Goal: Communication & Community: Answer question/provide support

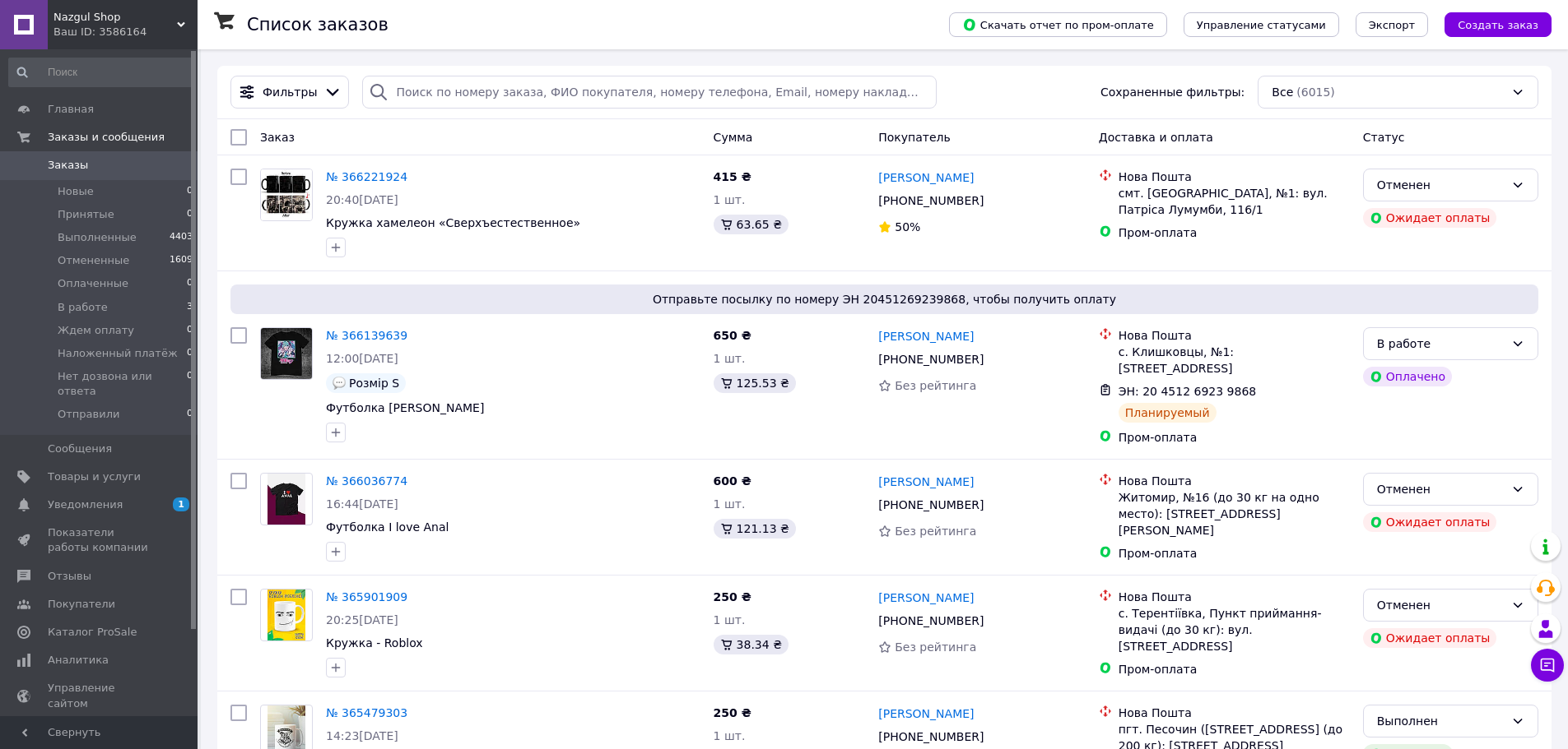
drag, startPoint x: 84, startPoint y: 488, endPoint x: 99, endPoint y: 488, distance: 15.0
click at [84, 498] on span "Уведомления" at bounding box center [85, 505] width 75 height 15
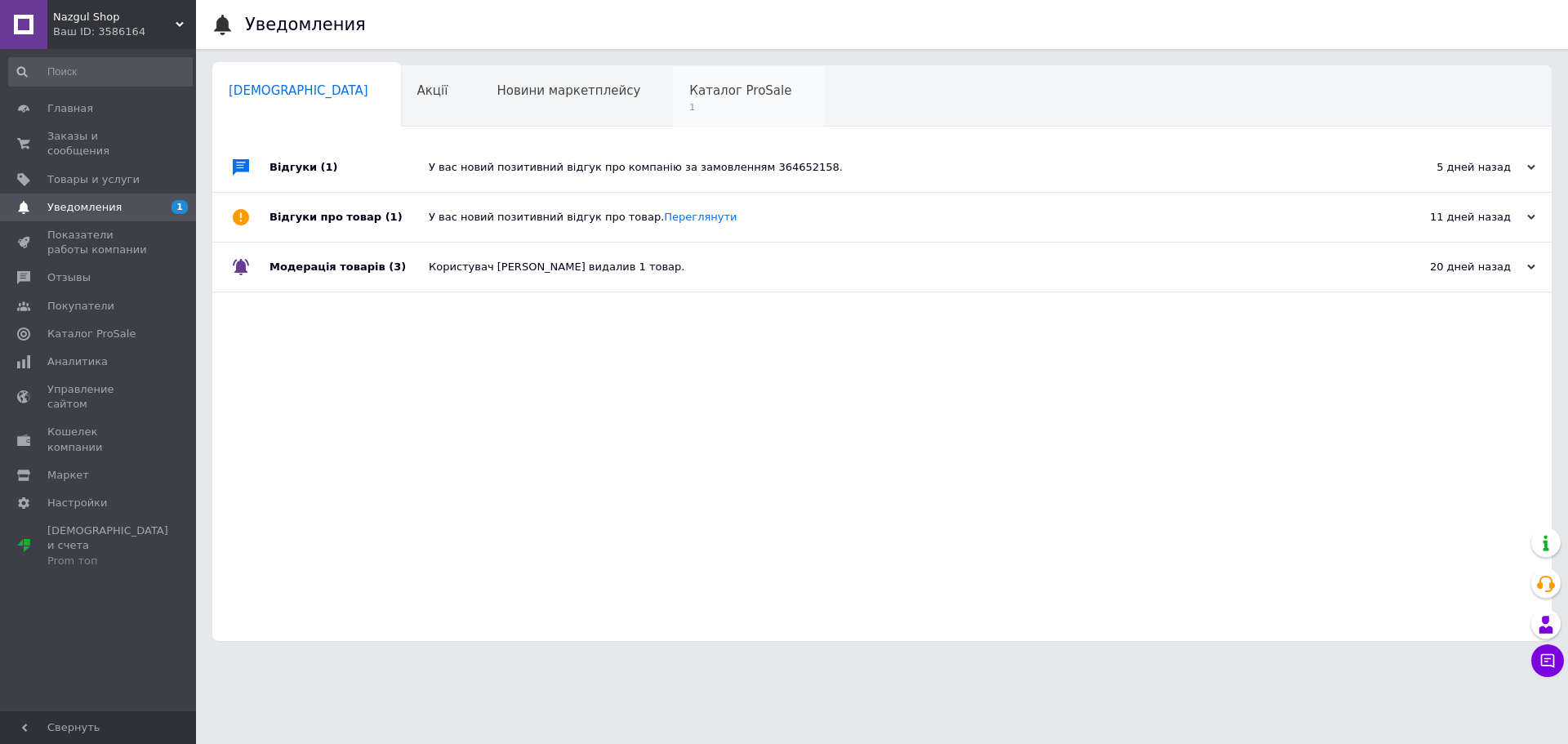
click at [689, 106] on span "1" at bounding box center [740, 107] width 102 height 12
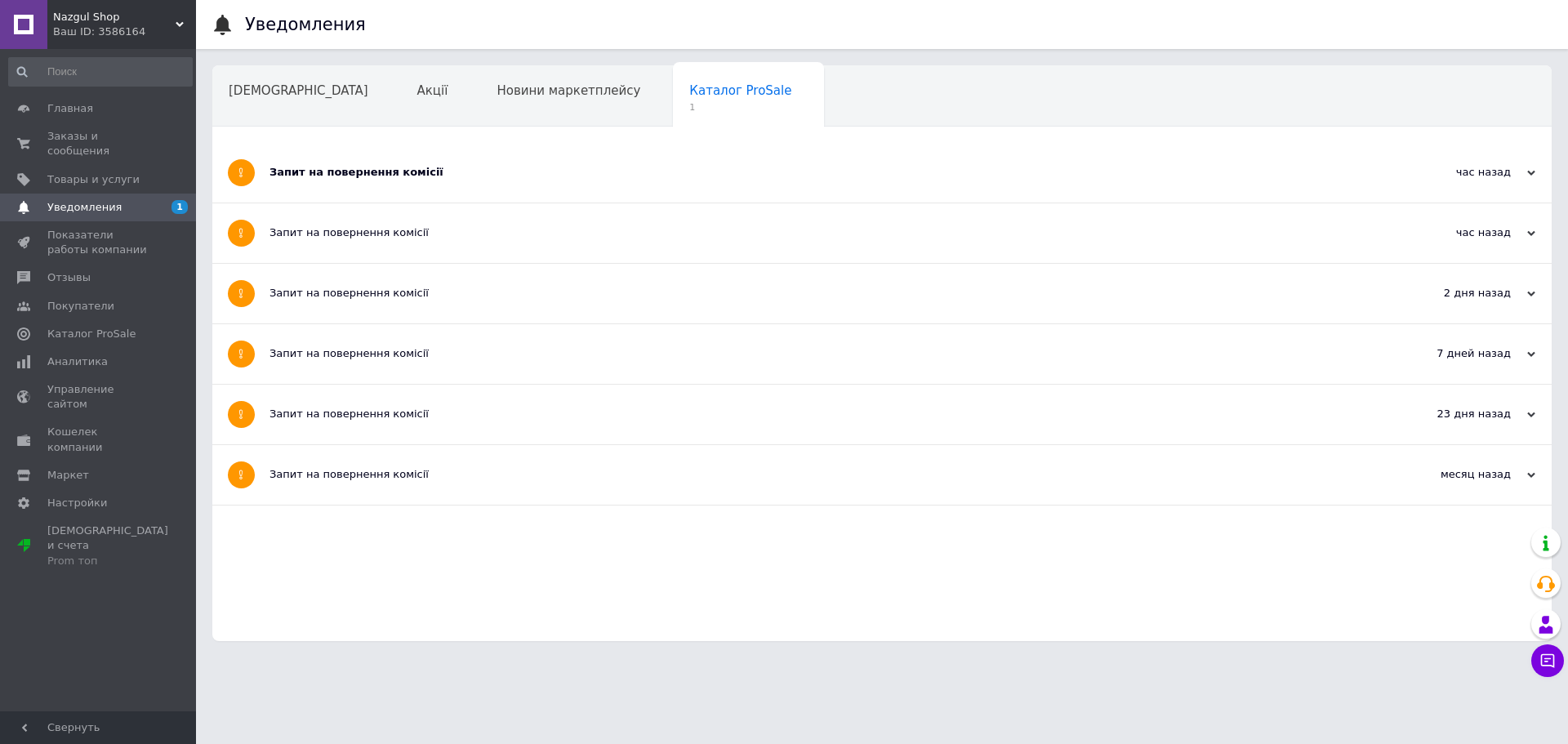
click at [420, 173] on div "Запит на повернення комісії" at bounding box center [821, 173] width 1103 height 15
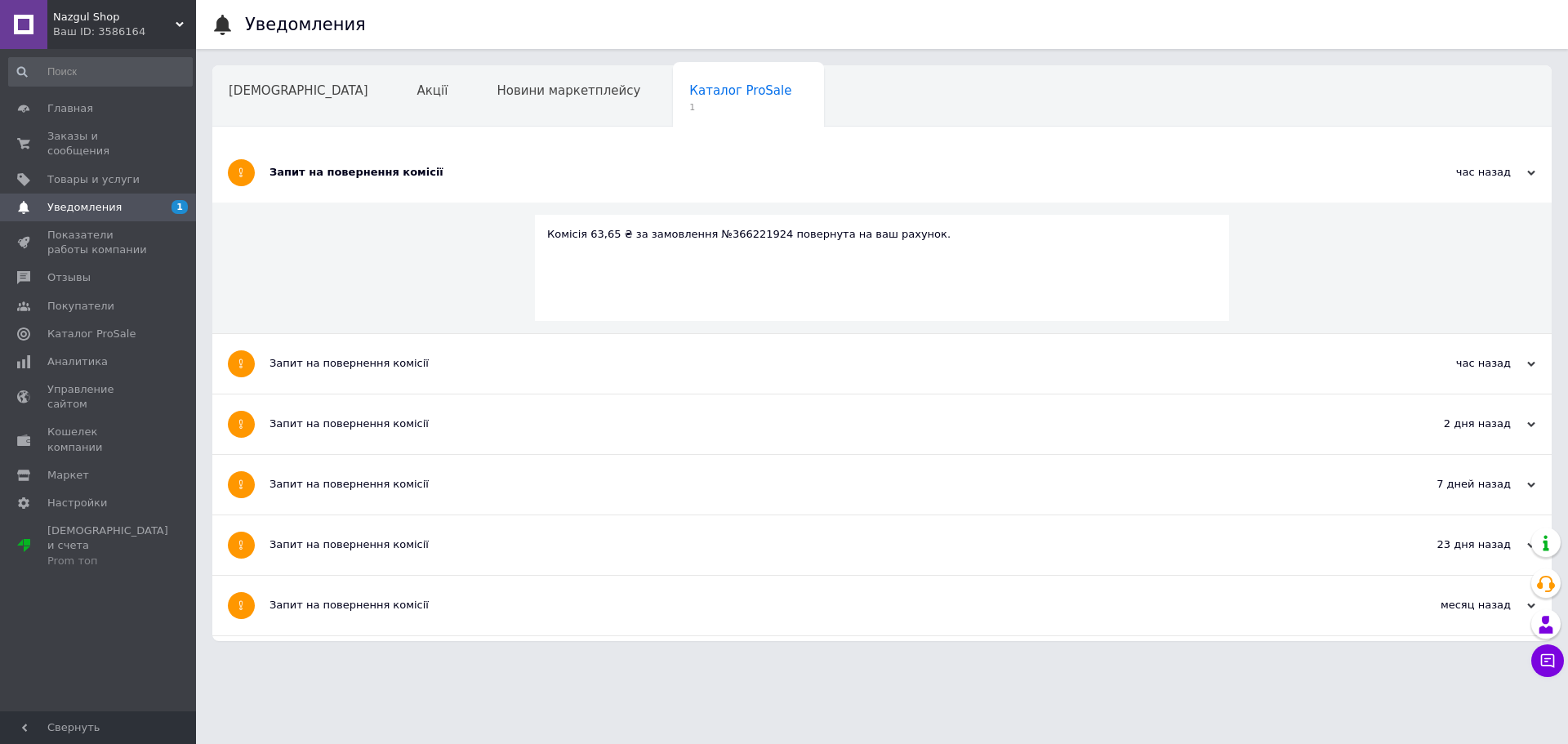
click at [347, 167] on div "Запит на повернення комісії" at bounding box center [821, 173] width 1103 height 15
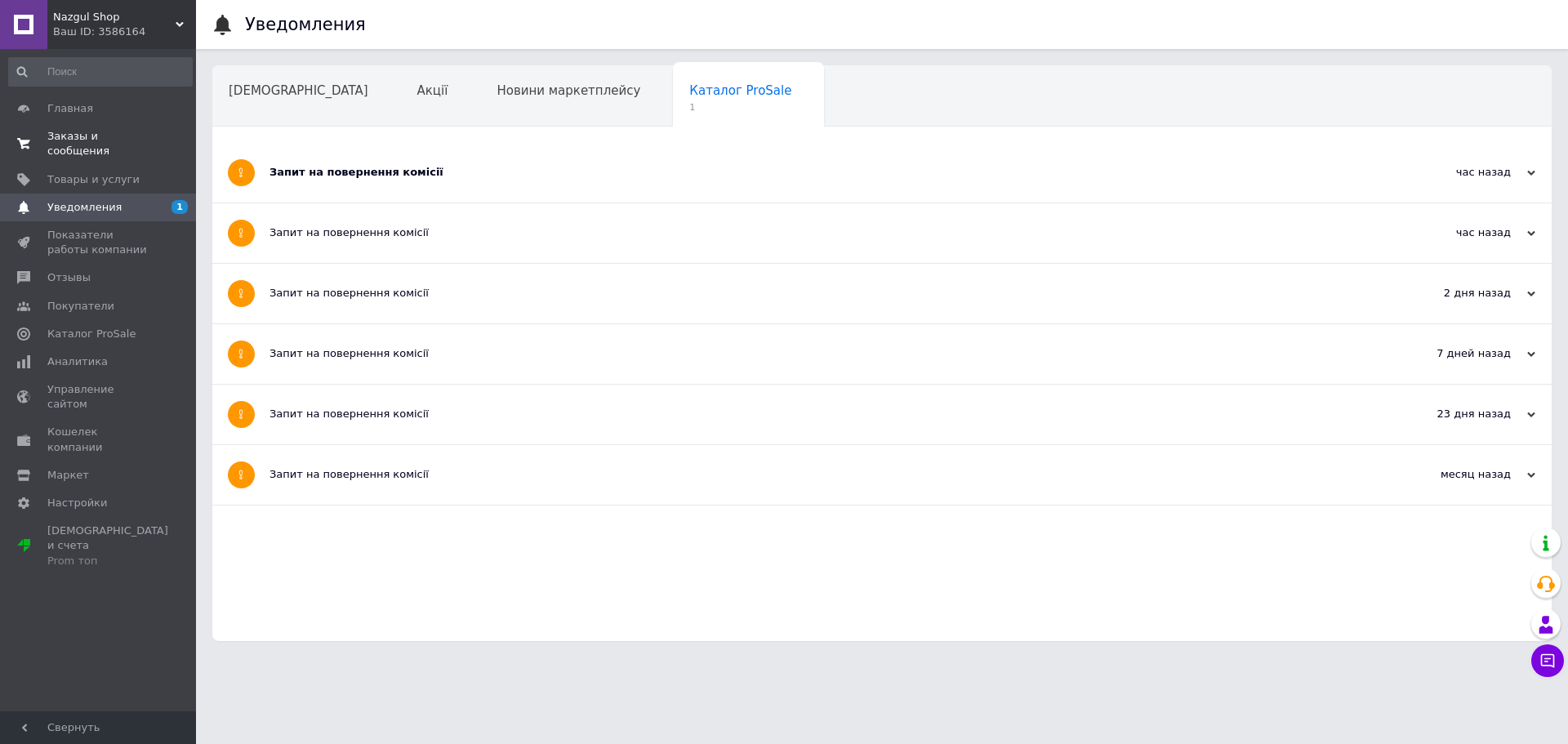
click at [164, 142] on span "0 0" at bounding box center [173, 143] width 45 height 29
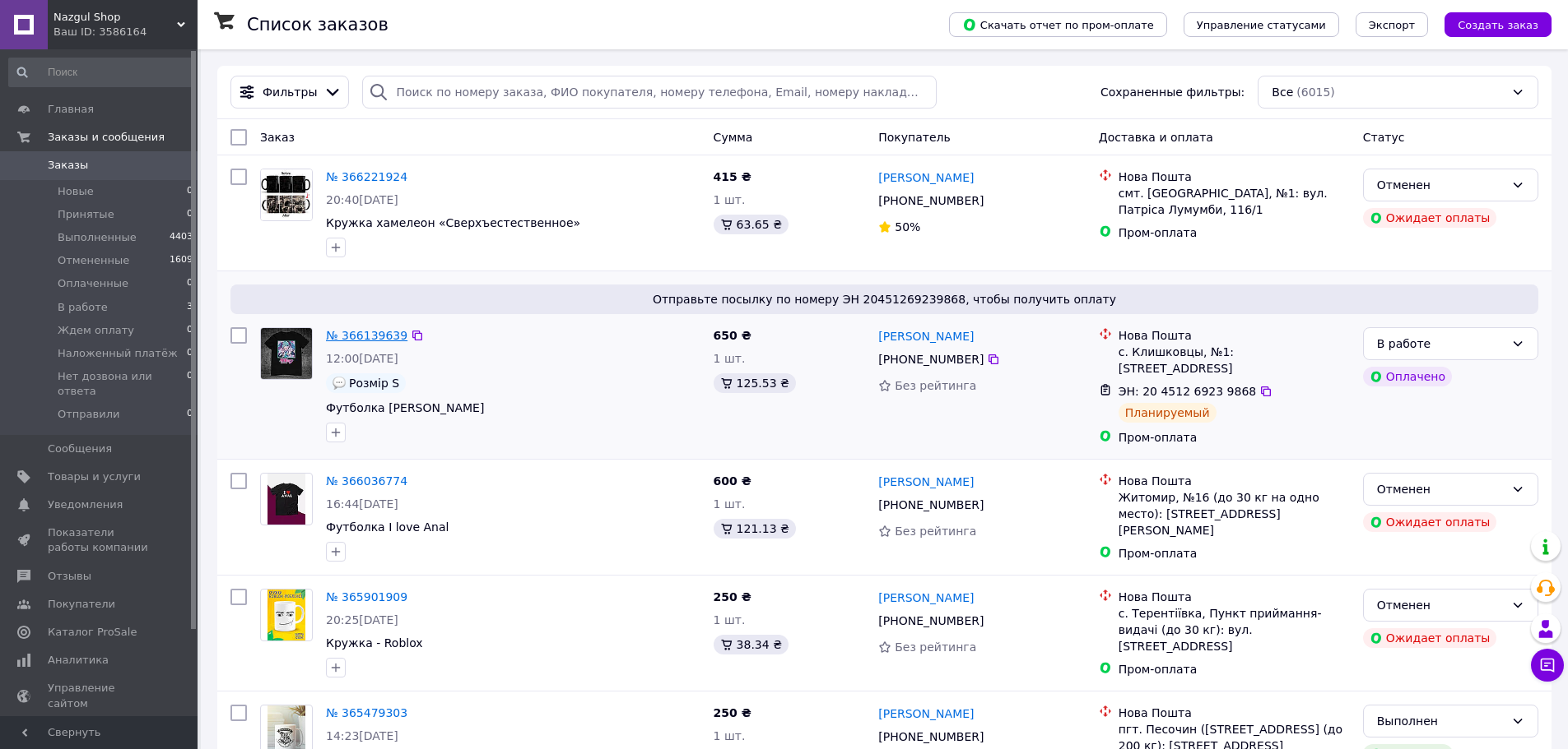
click at [378, 330] on link "№ 366139639" at bounding box center [367, 336] width 82 height 13
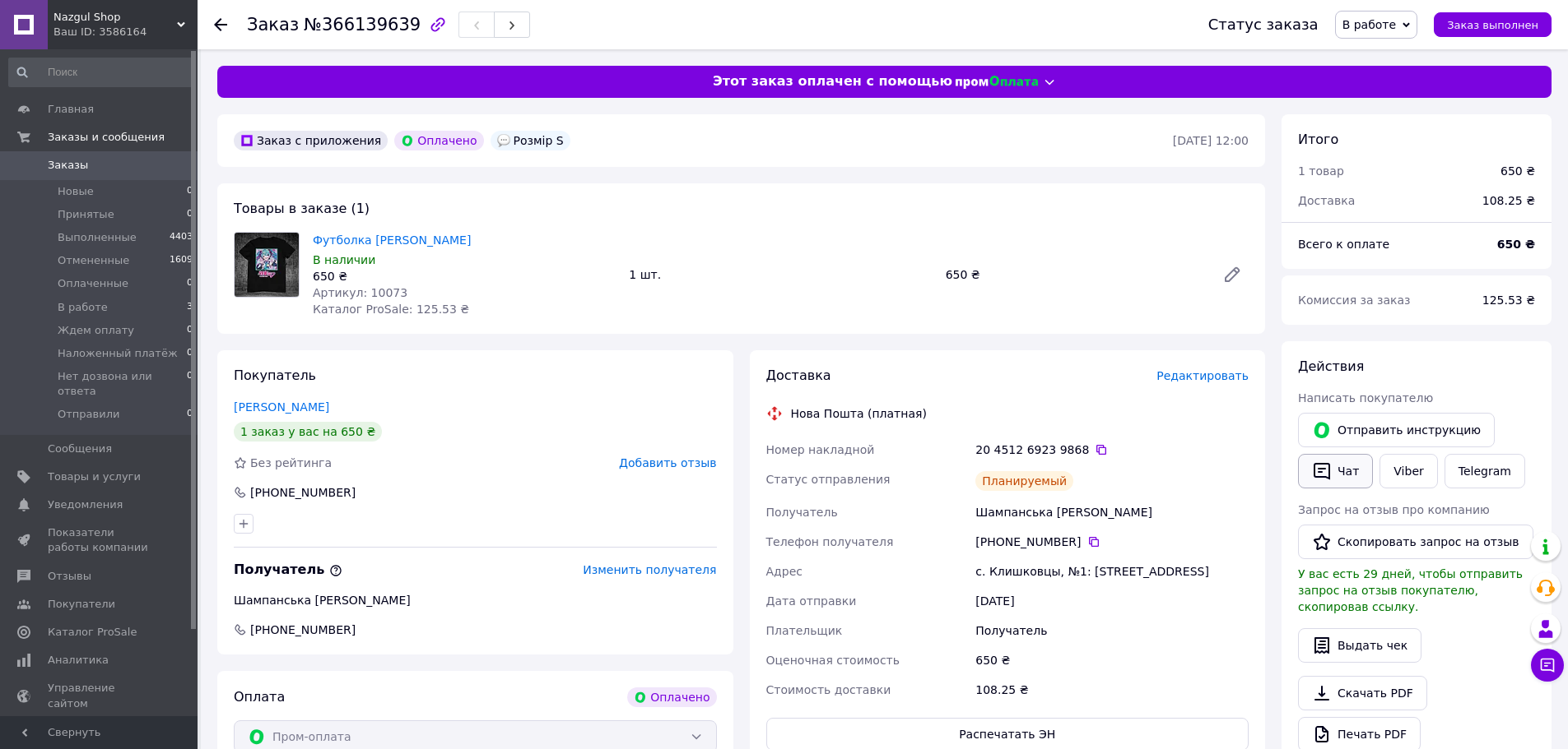
click at [1338, 480] on button "Чат" at bounding box center [1336, 471] width 75 height 34
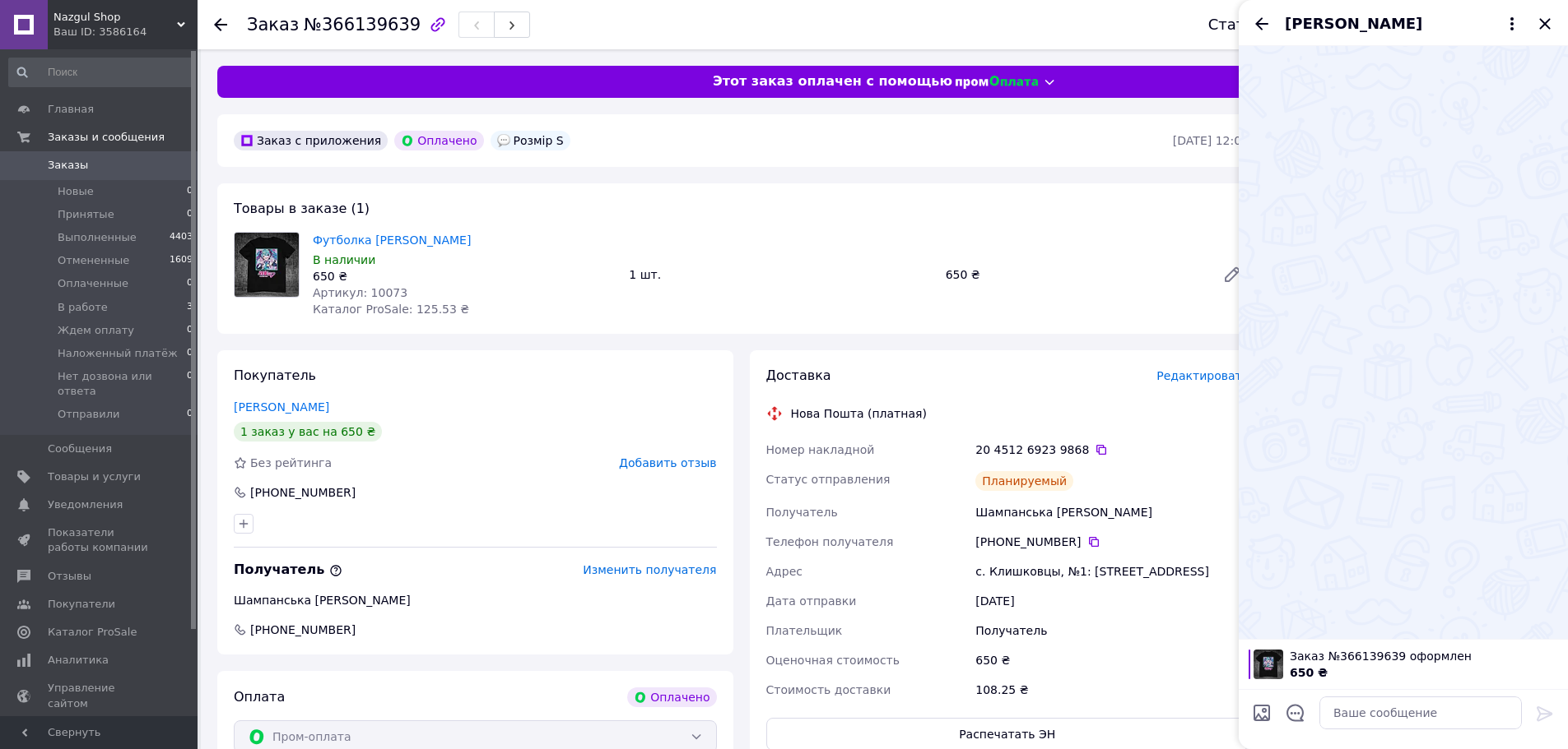
click at [1259, 709] on input "Загрузить файлы" at bounding box center [1261, 713] width 20 height 20
type input "C:\fakepath\футболки.jpg"
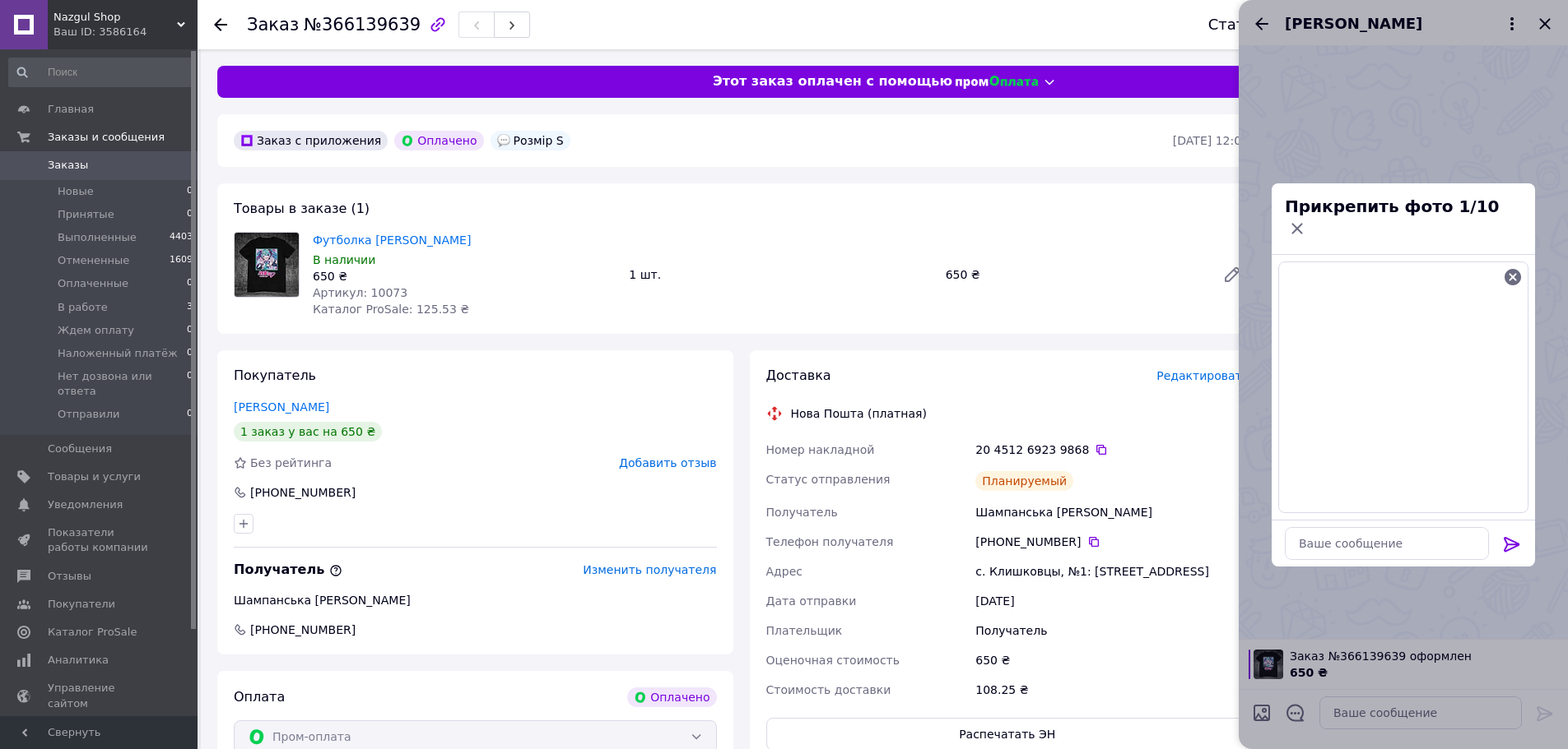
click at [1500, 533] on div at bounding box center [1511, 547] width 33 height 38
click at [1504, 534] on icon at bounding box center [1512, 544] width 20 height 20
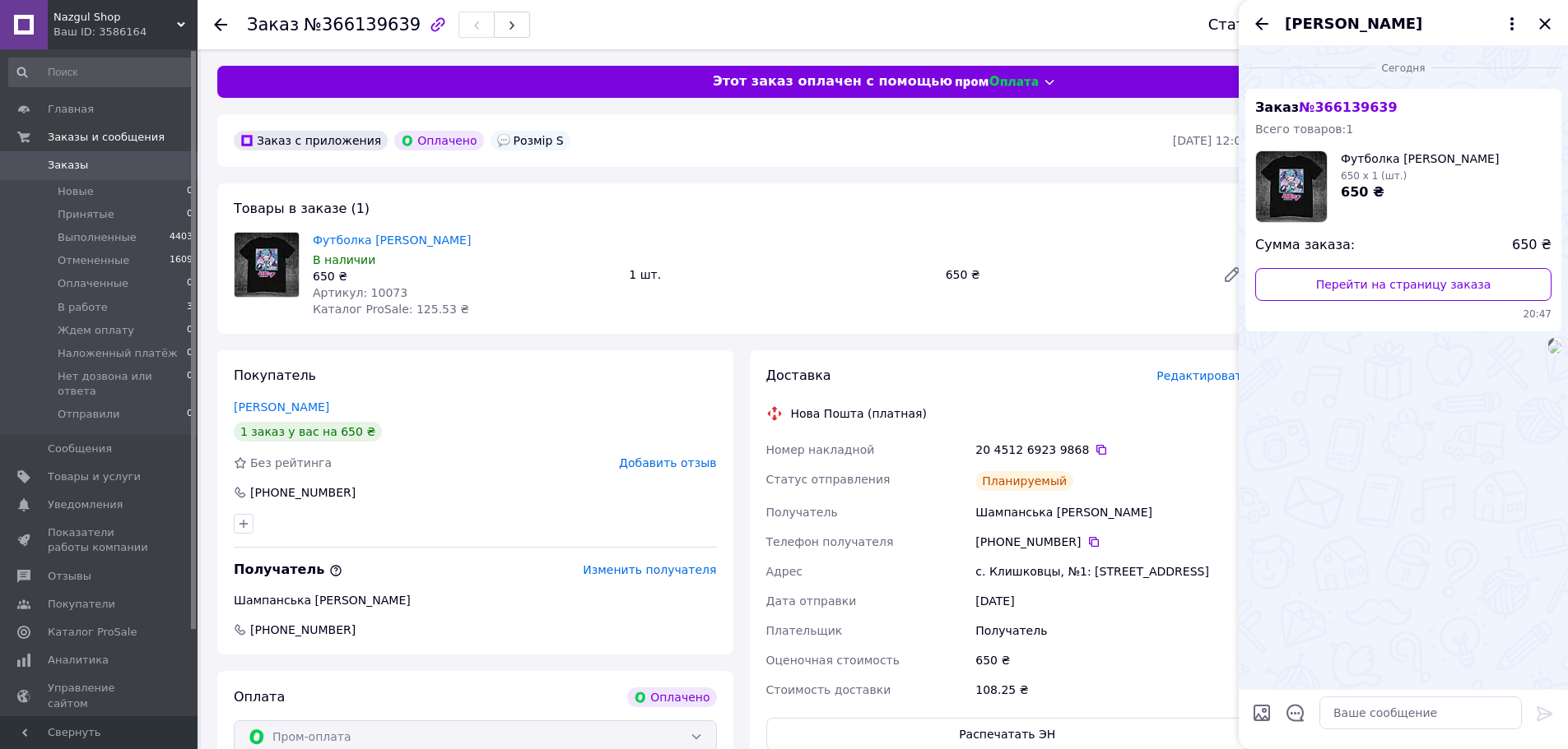
click at [1266, 716] on input "Загрузить файлы" at bounding box center [1261, 713] width 20 height 20
type input "C:\fakepath\инстр.jpg"
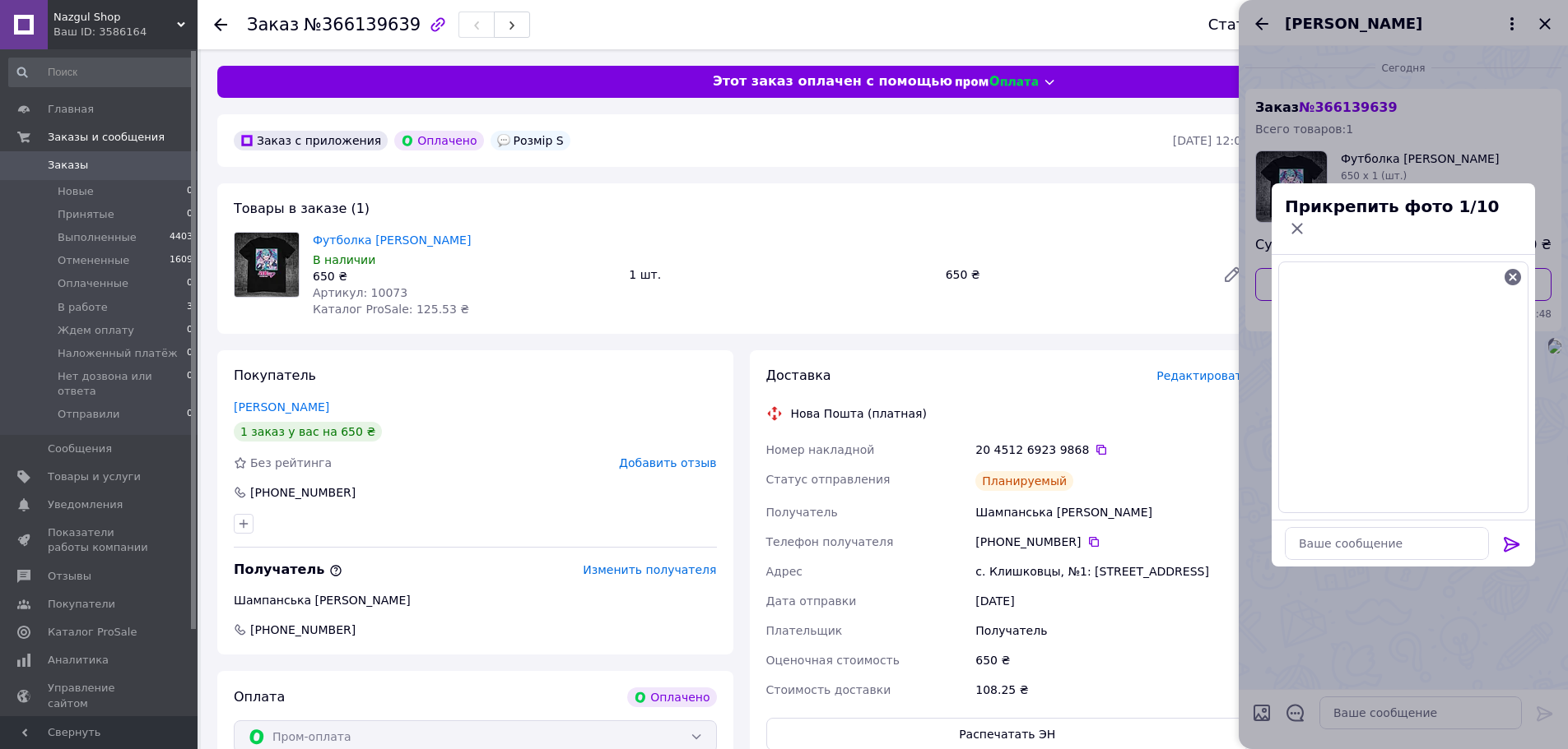
click at [1515, 537] on icon at bounding box center [1511, 544] width 16 height 15
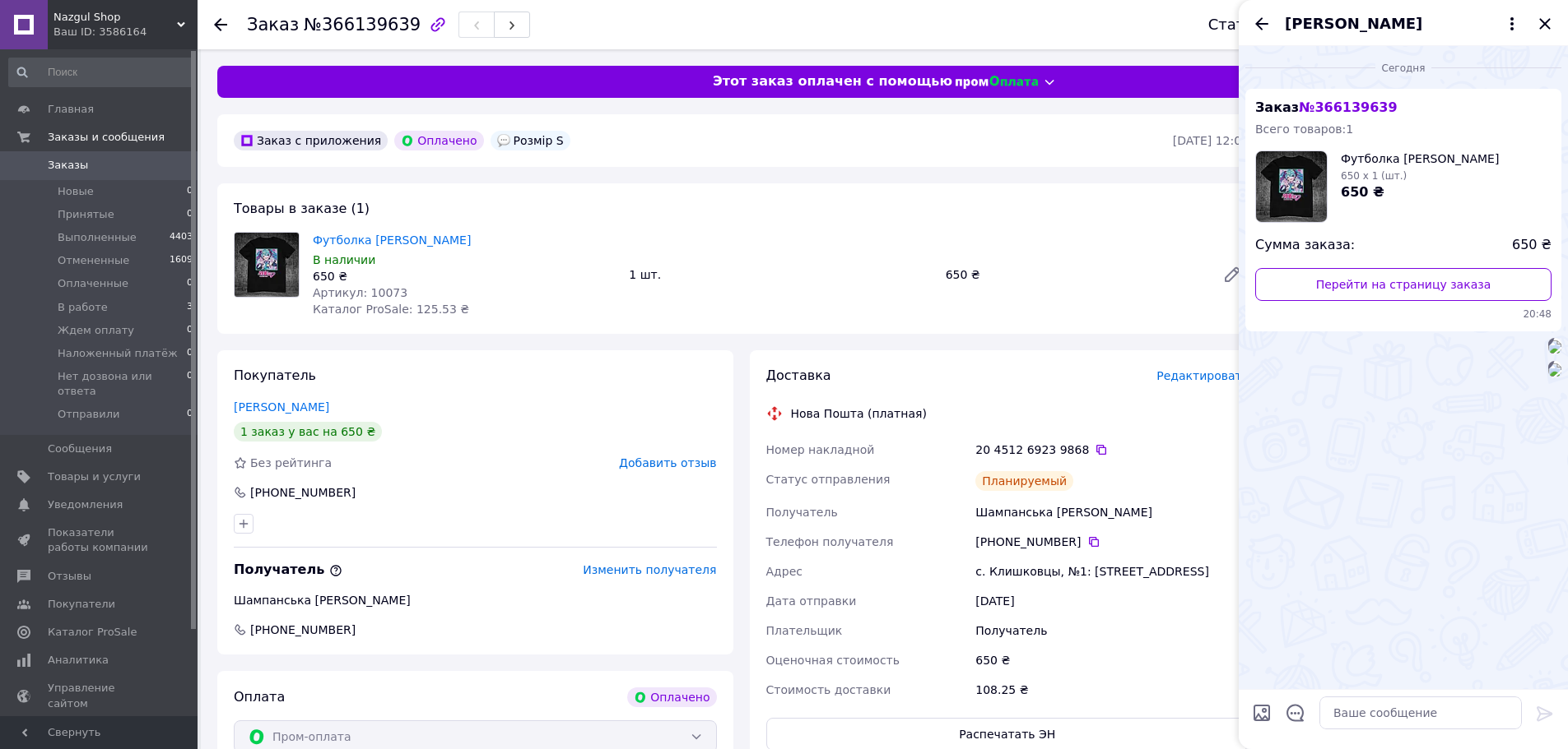
scroll to position [53, 0]
click at [1421, 718] on textarea at bounding box center [1420, 712] width 202 height 33
paste textarea "Вам підходить розмір S за нашою розмірною сіткою?"
type textarea "Вам підходить розмір S за нашою розмірною сіткою?"
click at [1554, 717] on icon at bounding box center [1545, 714] width 20 height 20
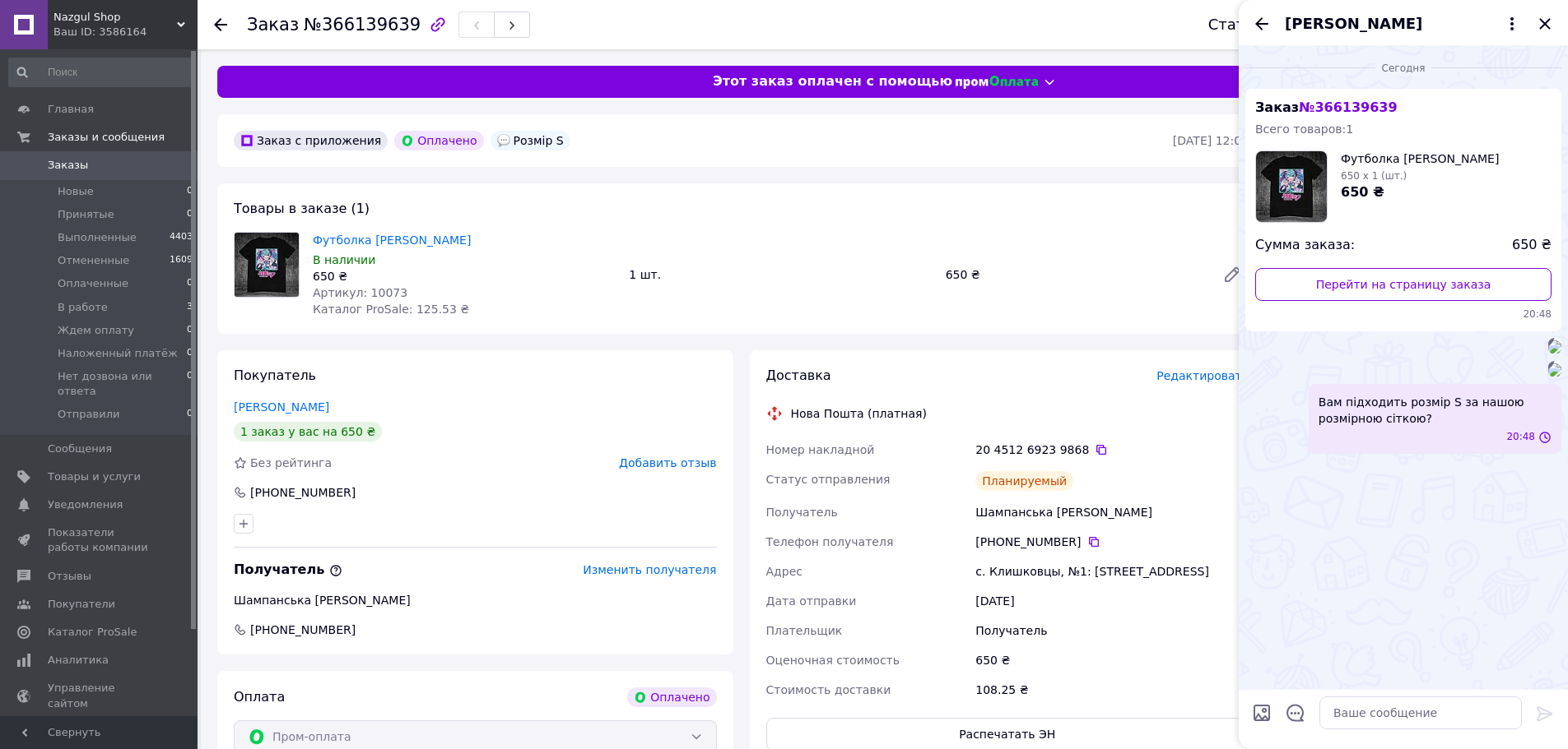
scroll to position [232, 0]
click at [1406, 701] on textarea at bounding box center [1420, 712] width 202 height 33
paste textarea "Переконайтеся, що вибраний розмір відповідає нашій розмірній сітці - Для підбор…"
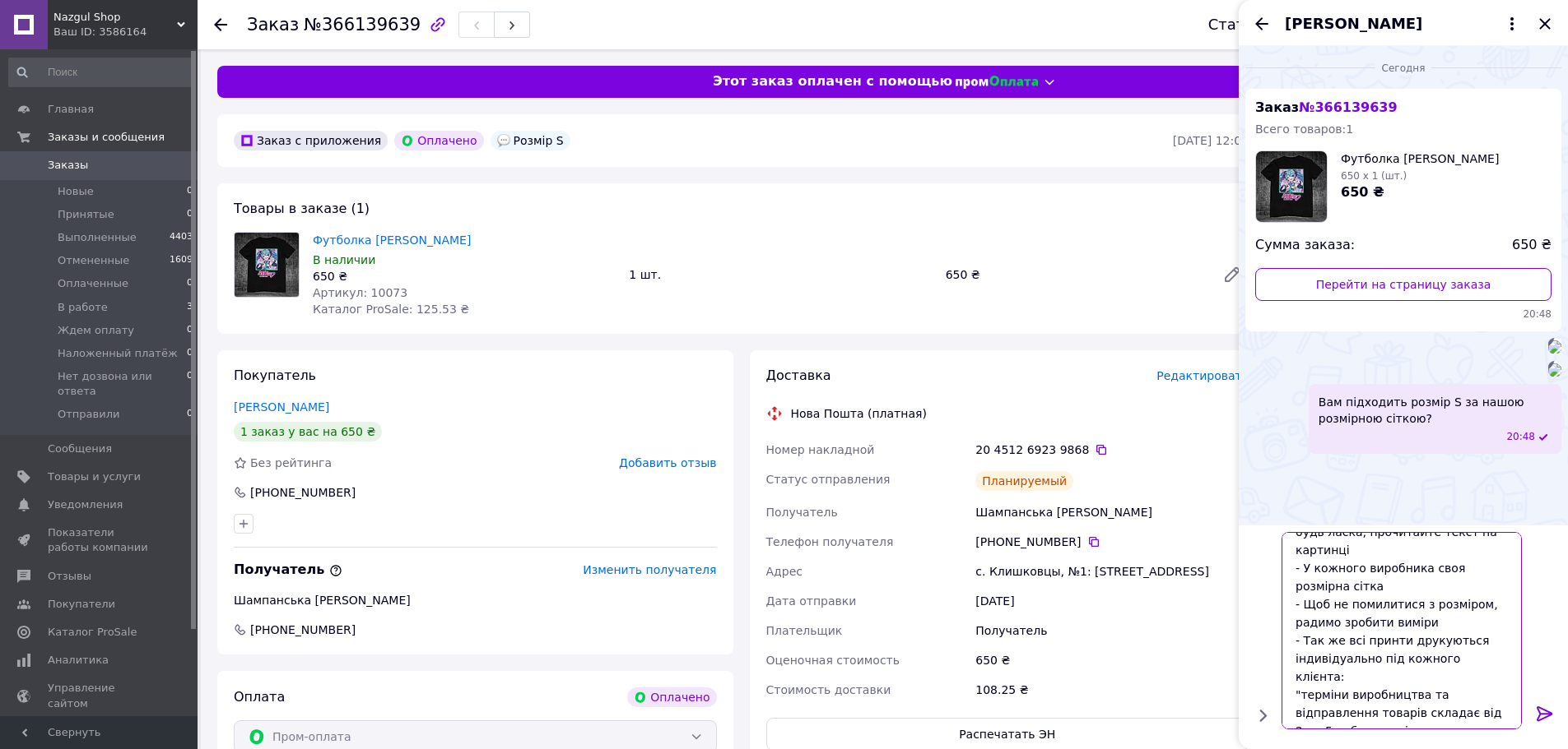
scroll to position [180, 0]
type textarea "Переконайтеся, що вибраний розмір відповідає нашій розмірній сітці - Для підбор…"
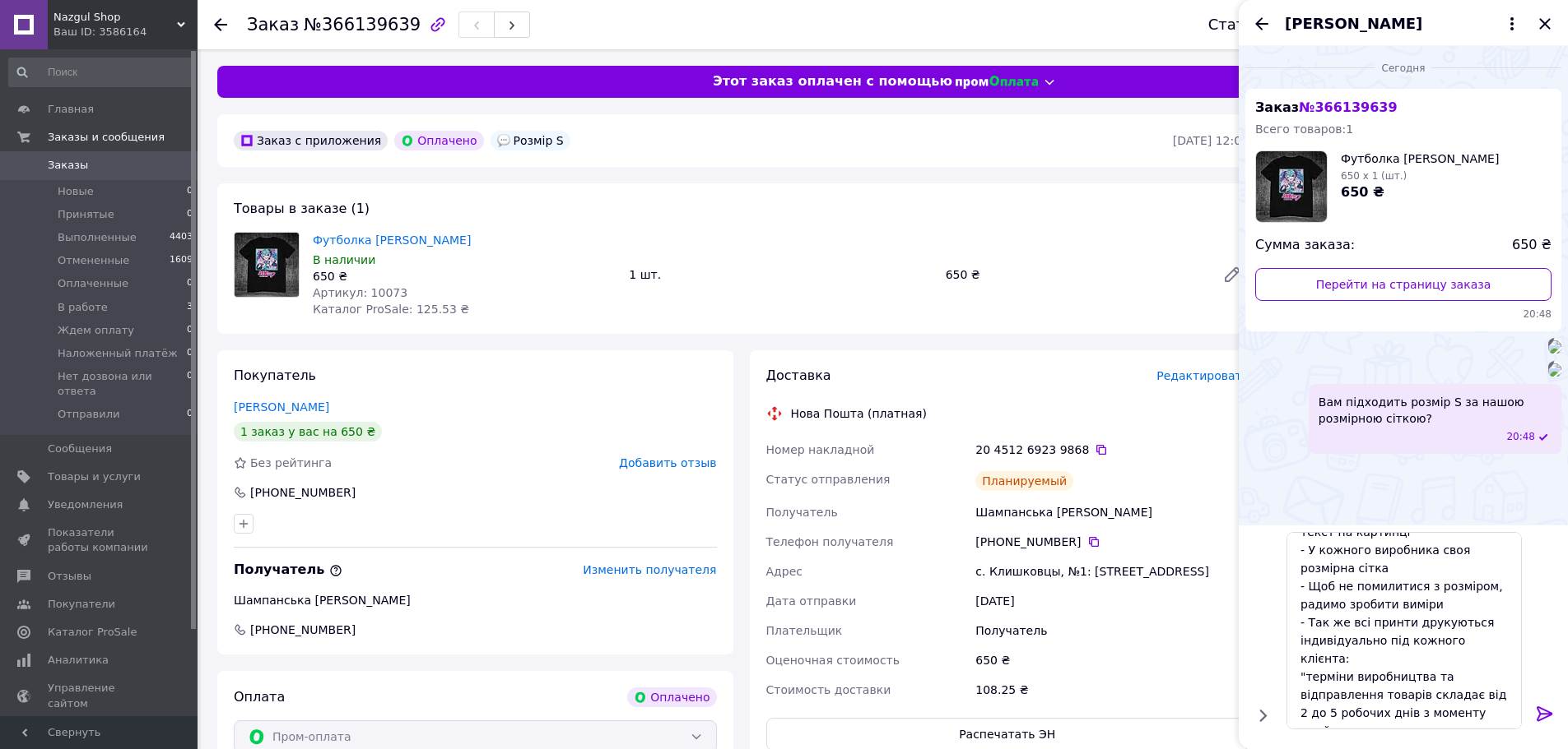
click at [1551, 716] on icon at bounding box center [1545, 714] width 20 height 20
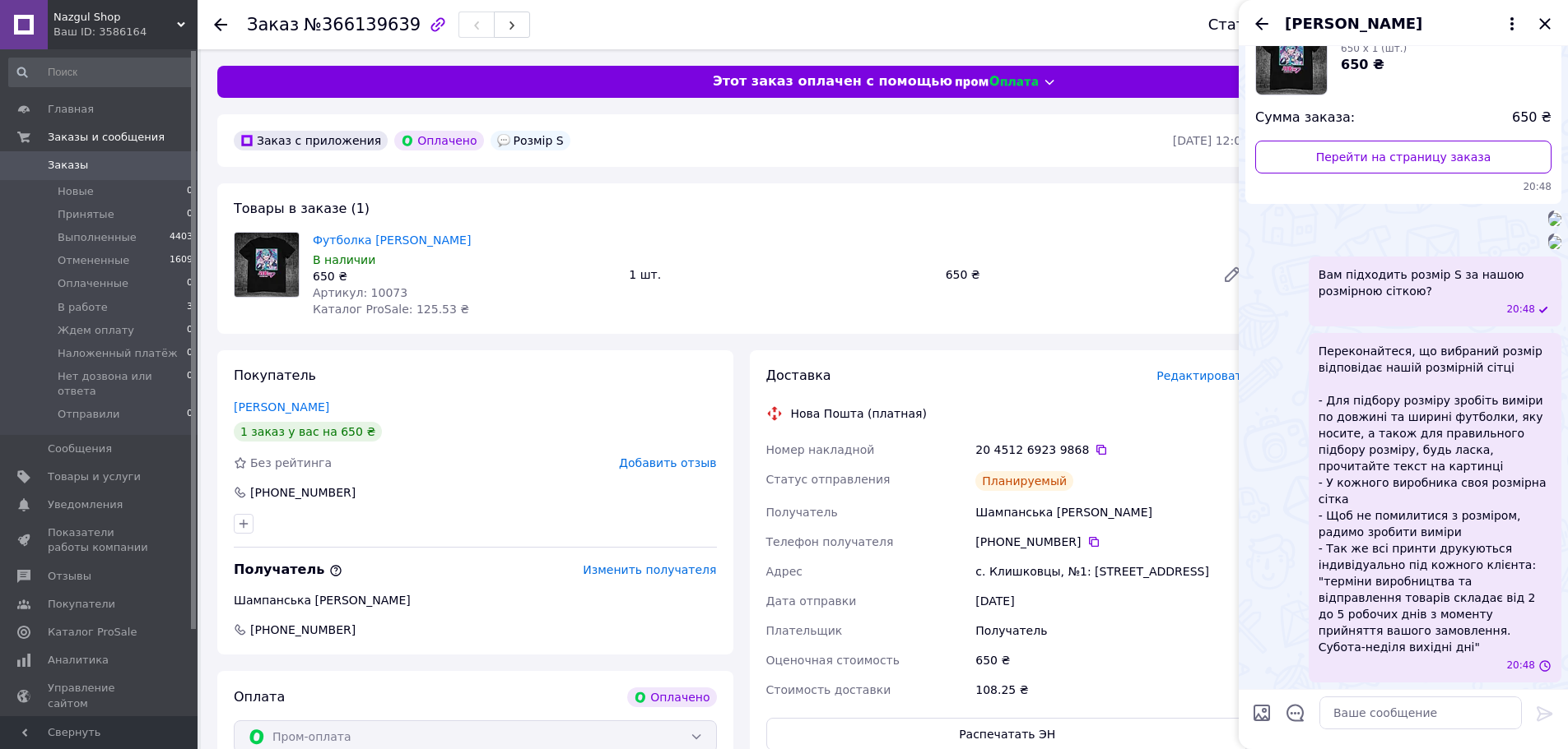
scroll to position [539, 0]
click at [1390, 722] on textarea at bounding box center [1420, 712] width 202 height 33
paste textarea "Чорну чи білу футболку бажаєте?"
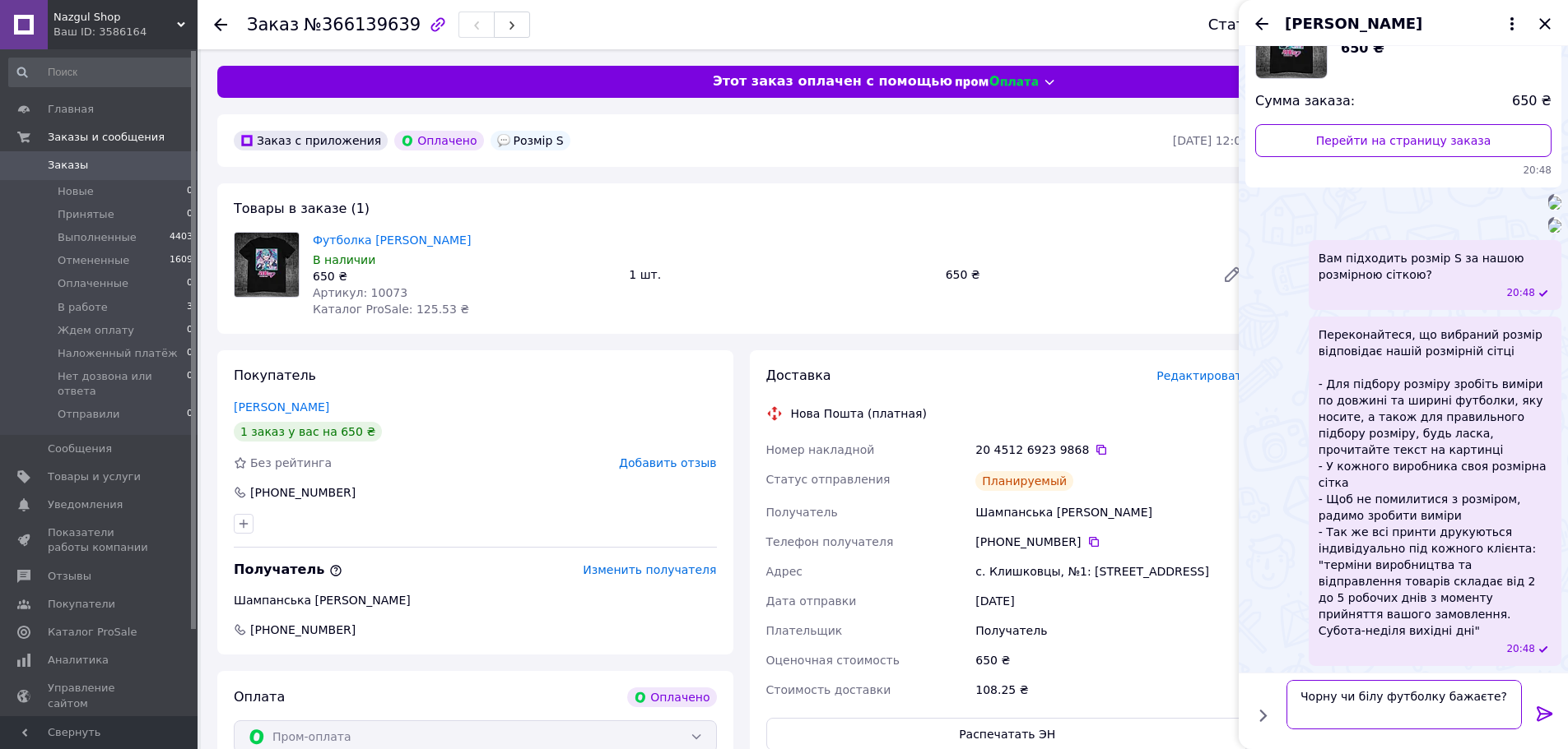
type textarea "Чорну чи білу футболку бажаєте?"
click at [1540, 721] on icon at bounding box center [1545, 714] width 20 height 20
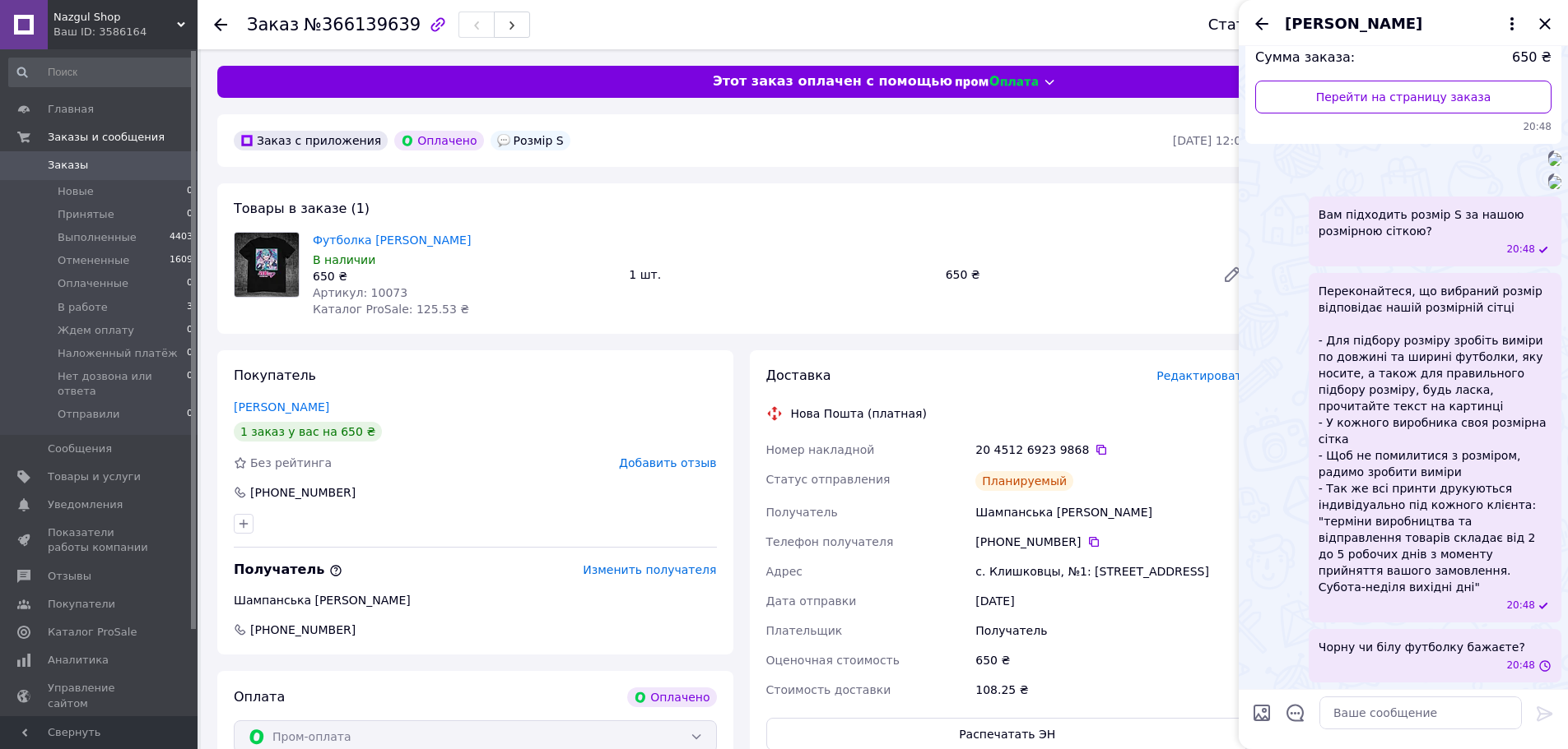
scroll to position [582, 0]
click at [1261, 28] on icon "Назад" at bounding box center [1261, 23] width 13 height 13
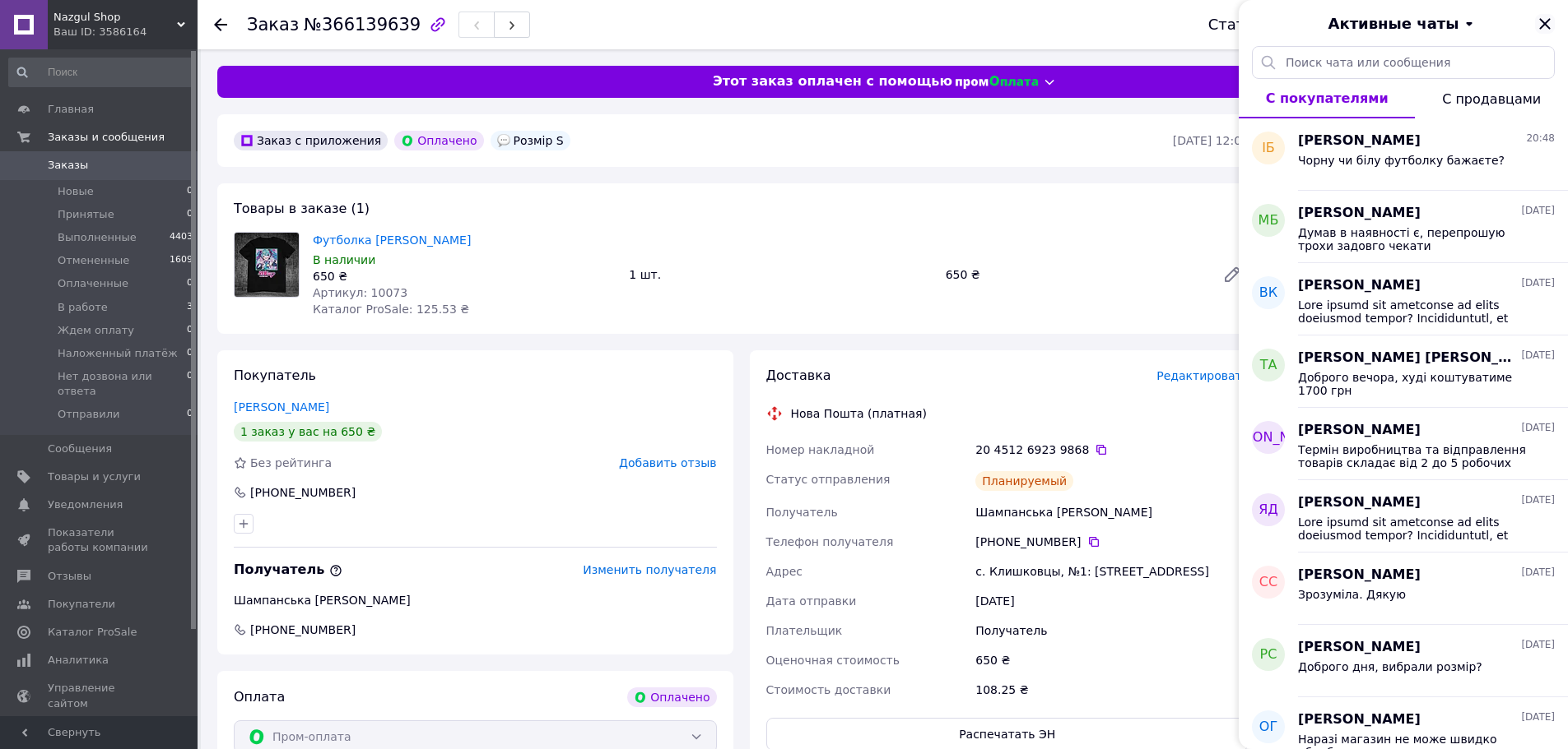
click at [1536, 24] on icon "Закрыть" at bounding box center [1545, 24] width 20 height 20
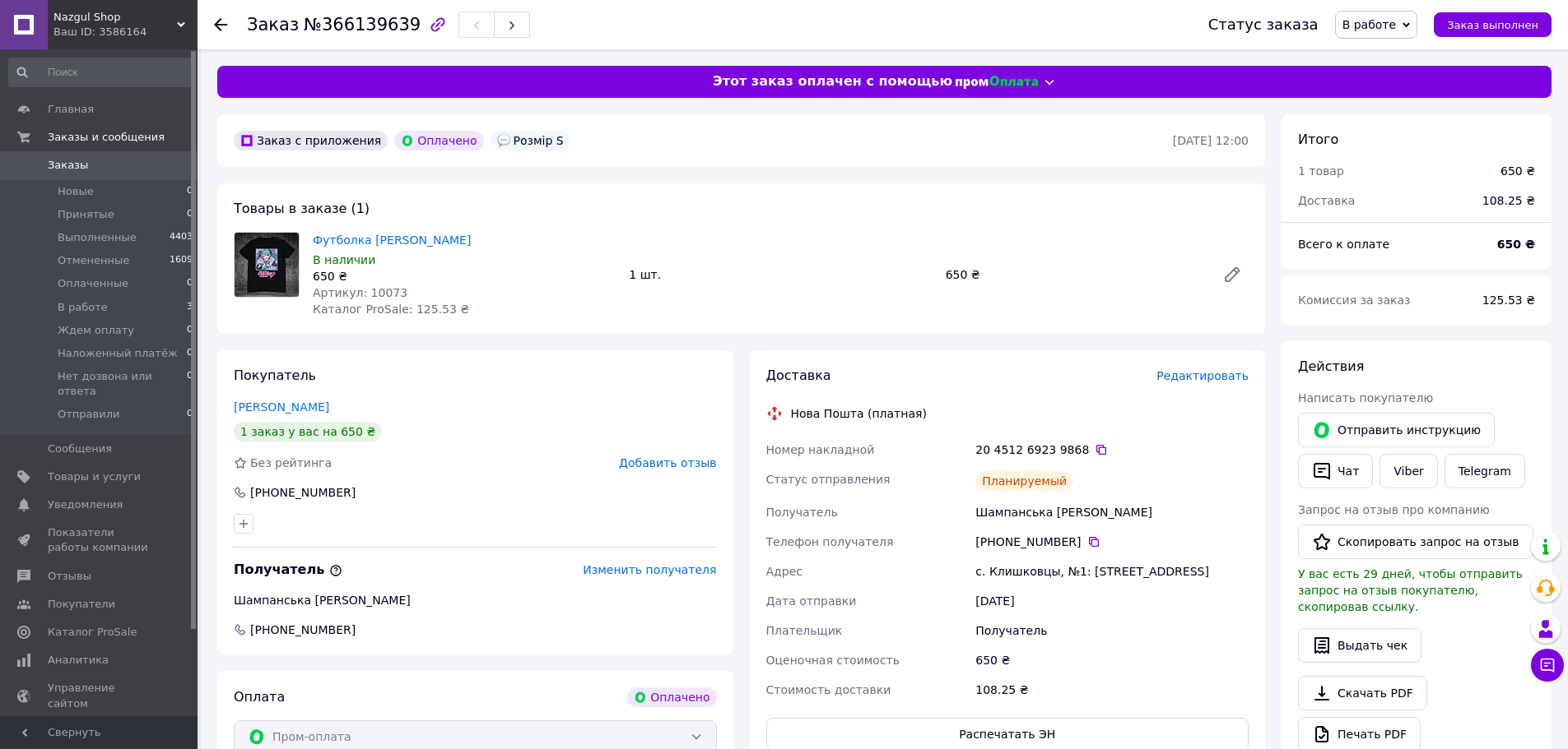
click at [100, 154] on link "Заказы 0" at bounding box center [101, 164] width 202 height 28
